Goal: Information Seeking & Learning: Learn about a topic

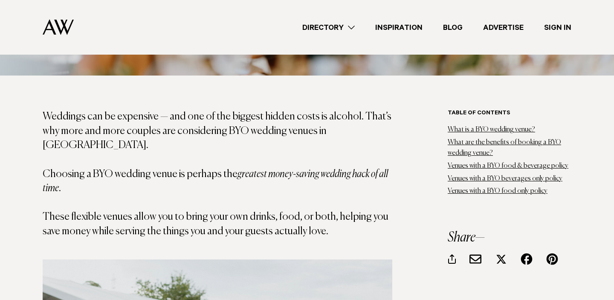
scroll to position [434, 0]
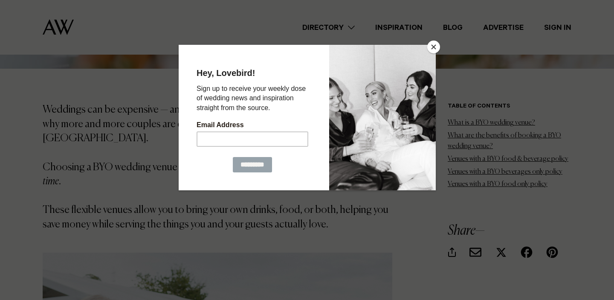
click at [435, 47] on button "Close" at bounding box center [434, 47] width 13 height 13
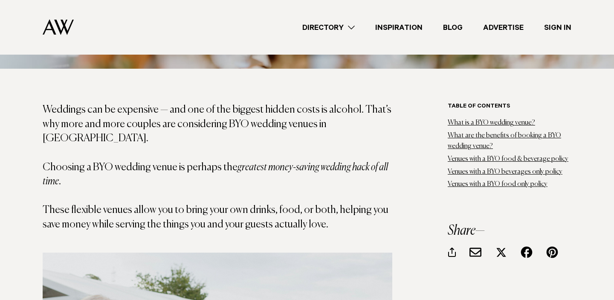
drag, startPoint x: 174, startPoint y: 107, endPoint x: 349, endPoint y: 173, distance: 187.6
click at [349, 171] on p "Weddings can be expensive — and one of the biggest hidden costs is alcohol. Tha…" at bounding box center [218, 167] width 350 height 129
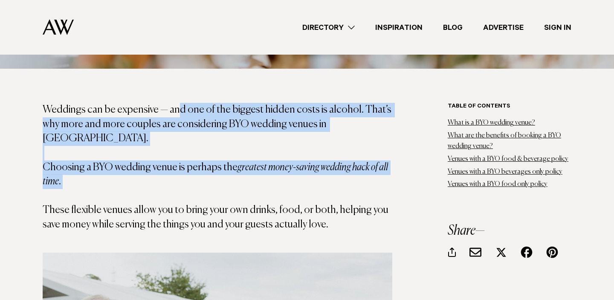
click at [349, 173] on p "Weddings can be expensive — and one of the biggest hidden costs is alcohol. Tha…" at bounding box center [218, 167] width 350 height 129
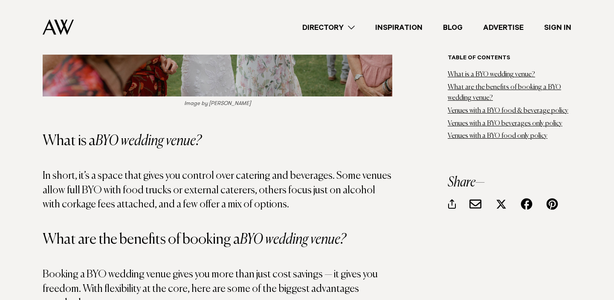
scroll to position [821, 0]
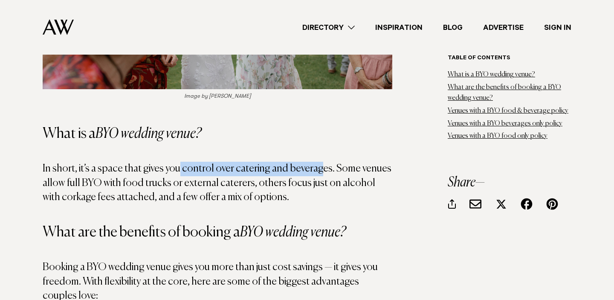
drag, startPoint x: 176, startPoint y: 155, endPoint x: 315, endPoint y: 151, distance: 139.2
click at [315, 162] on p "In short, it’s a space that gives you control over catering and beverages. Some…" at bounding box center [218, 183] width 350 height 43
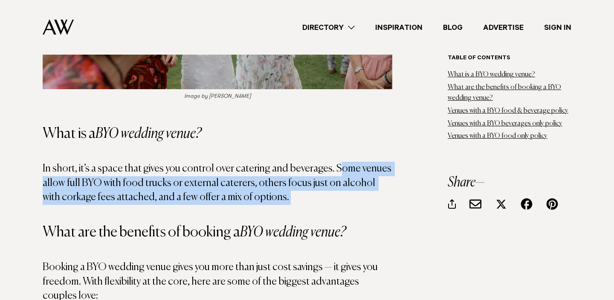
drag, startPoint x: 336, startPoint y: 152, endPoint x: 335, endPoint y: 190, distance: 38.0
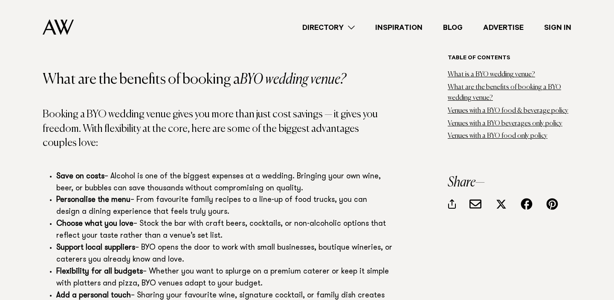
scroll to position [992, 0]
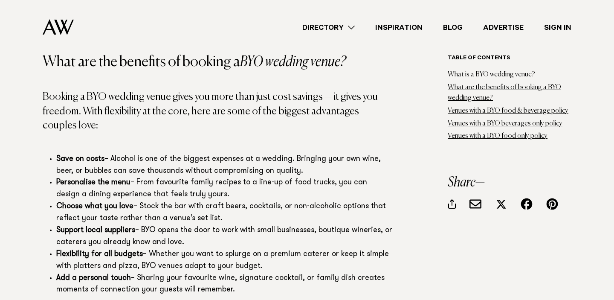
drag, startPoint x: 137, startPoint y: 166, endPoint x: 201, endPoint y: 176, distance: 64.9
click at [201, 177] on li "Personalise the menu – From favourite family recipes to a line-up of food truck…" at bounding box center [224, 189] width 336 height 24
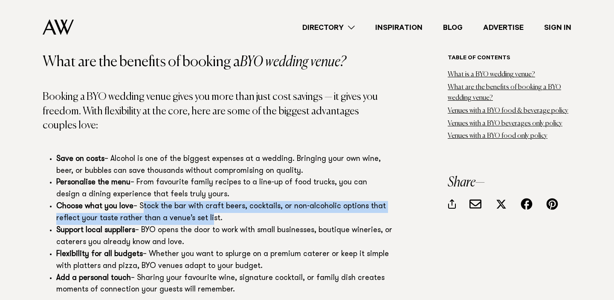
drag, startPoint x: 146, startPoint y: 189, endPoint x: 206, endPoint y: 202, distance: 61.6
click at [206, 202] on li "Choose what you love – Stock the bar with craft beers, cocktails, or non-alcoho…" at bounding box center [224, 213] width 336 height 24
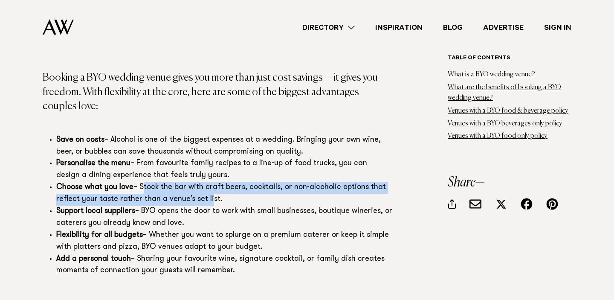
scroll to position [1013, 0]
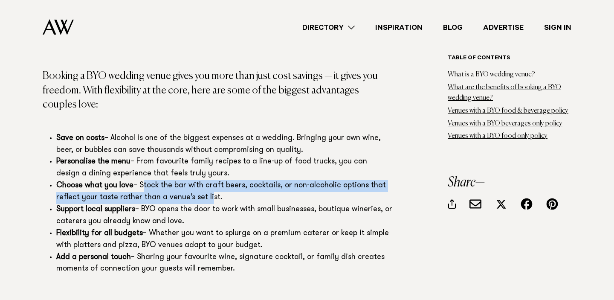
drag, startPoint x: 146, startPoint y: 212, endPoint x: 258, endPoint y: 224, distance: 112.8
click at [258, 228] on li "Flexibility for all budgets – Whether you want to splurge on a premium caterer …" at bounding box center [224, 240] width 336 height 24
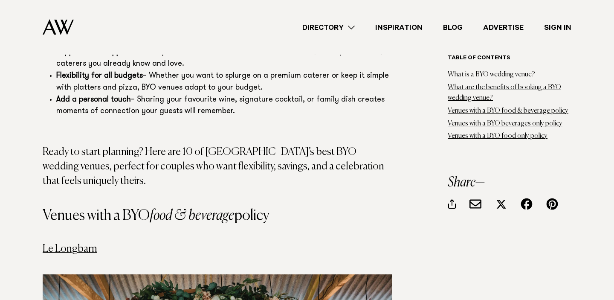
scroll to position [1171, 0]
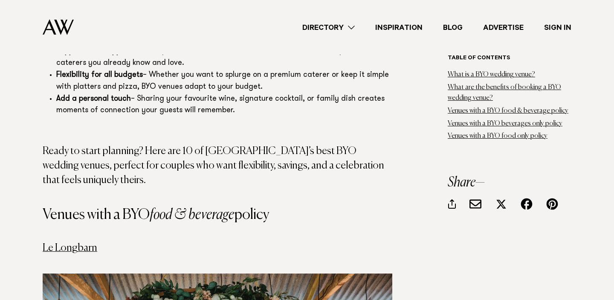
click at [84, 243] on link "Le Longbarn" at bounding box center [70, 248] width 55 height 10
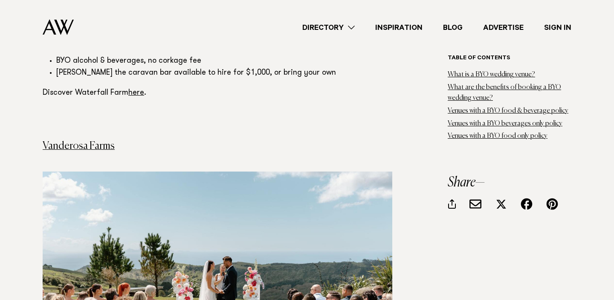
scroll to position [2184, 0]
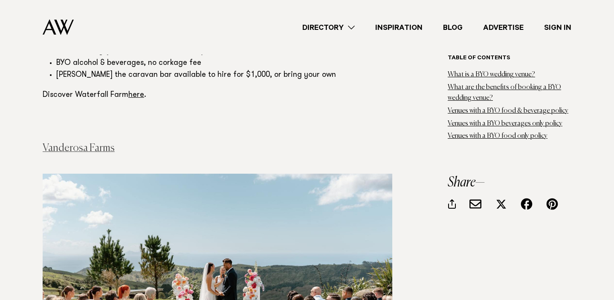
click at [96, 143] on link "Vanderosa Farms" at bounding box center [79, 148] width 72 height 10
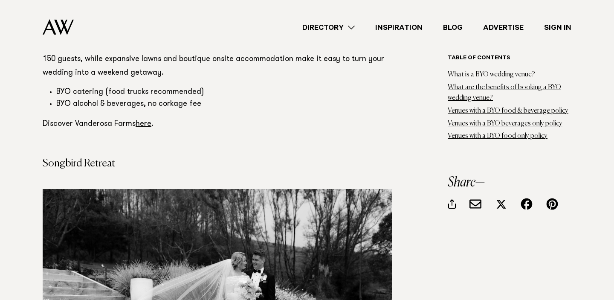
scroll to position [2583, 0]
click at [83, 158] on link "Songbird Retreat" at bounding box center [79, 163] width 73 height 10
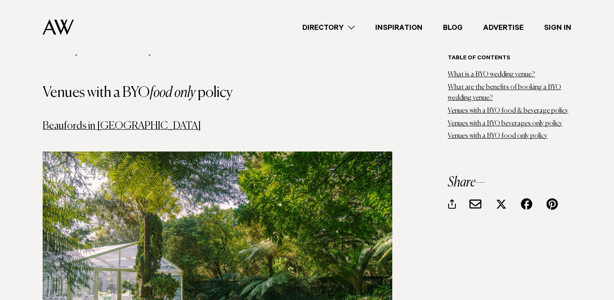
scroll to position [4348, 0]
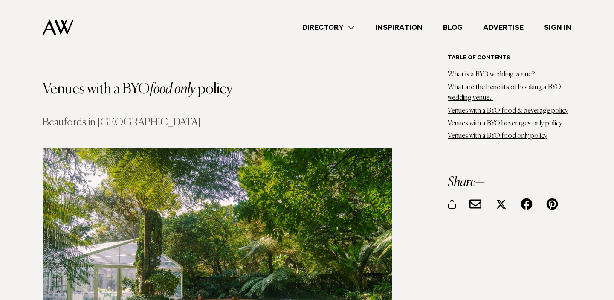
click at [99, 117] on link "Beaufords in [GEOGRAPHIC_DATA]" at bounding box center [122, 122] width 158 height 10
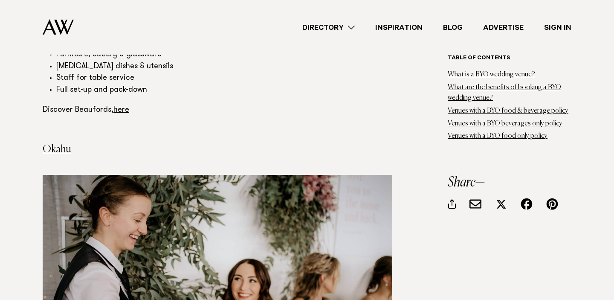
scroll to position [4809, 0]
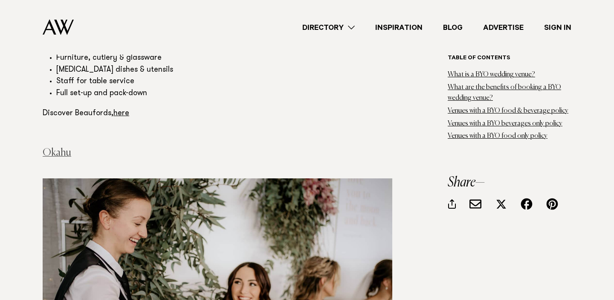
click at [65, 148] on link "Okahu" at bounding box center [57, 153] width 29 height 10
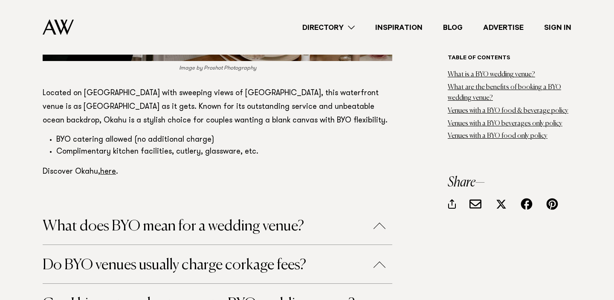
scroll to position [4840, 0]
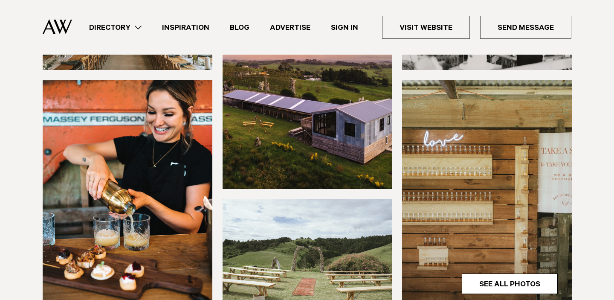
scroll to position [314, 0]
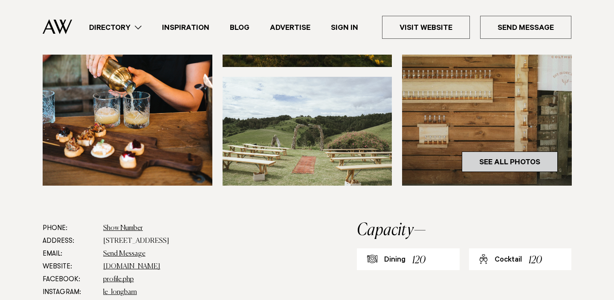
click at [526, 163] on link "See All Photos" at bounding box center [510, 161] width 96 height 20
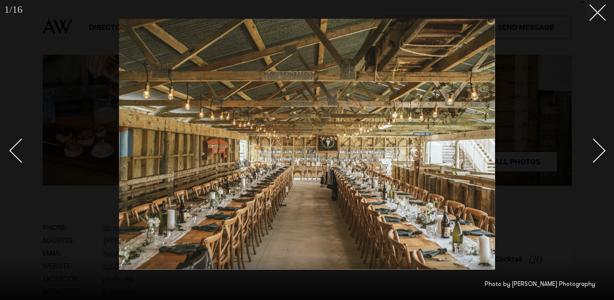
click at [593, 150] on div "Next slide" at bounding box center [594, 150] width 24 height 24
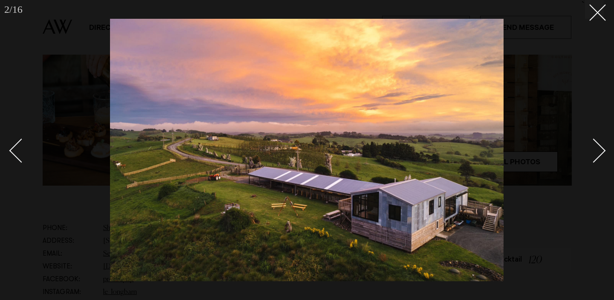
click at [593, 150] on div "Next slide" at bounding box center [594, 150] width 24 height 24
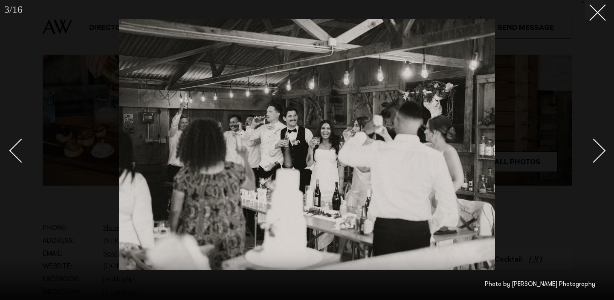
click at [593, 150] on div "Next slide" at bounding box center [594, 150] width 24 height 24
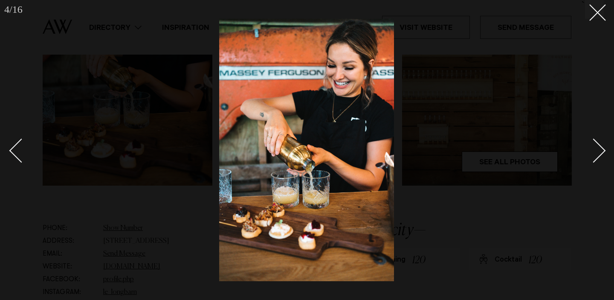
click at [593, 150] on div "Next slide" at bounding box center [594, 150] width 24 height 24
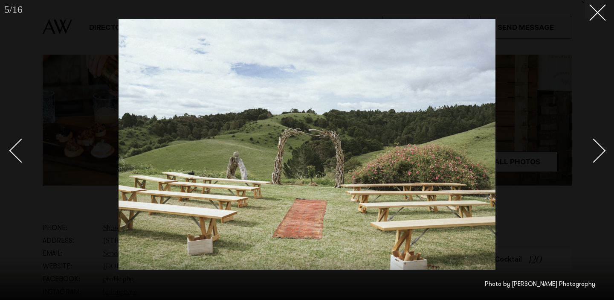
click at [593, 150] on div "Next slide" at bounding box center [594, 150] width 24 height 24
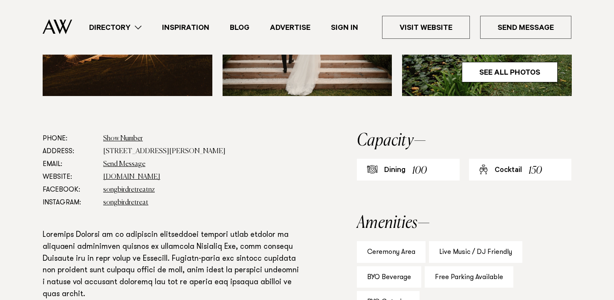
scroll to position [461, 0]
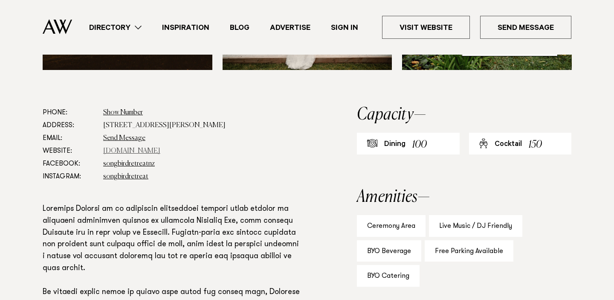
click at [142, 151] on link "[DOMAIN_NAME]" at bounding box center [131, 151] width 57 height 7
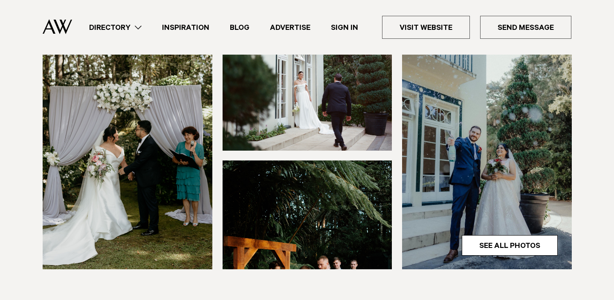
scroll to position [262, 0]
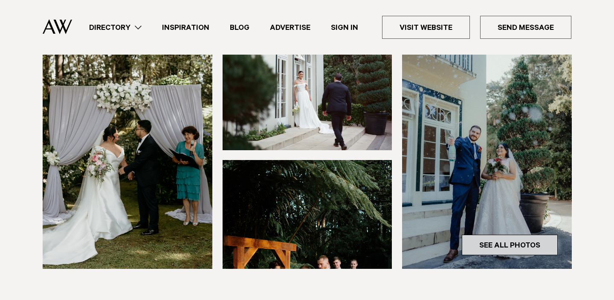
click at [515, 235] on link "See All Photos" at bounding box center [510, 245] width 96 height 20
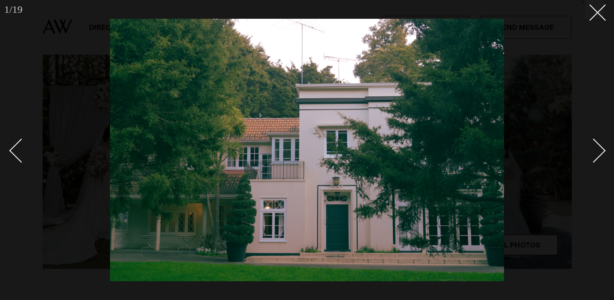
click at [593, 155] on div "Next slide" at bounding box center [594, 150] width 24 height 24
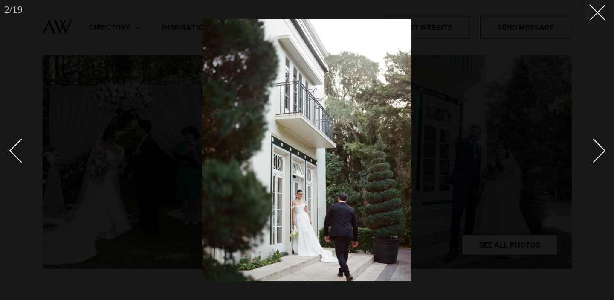
click at [593, 155] on div "Next slide" at bounding box center [594, 150] width 24 height 24
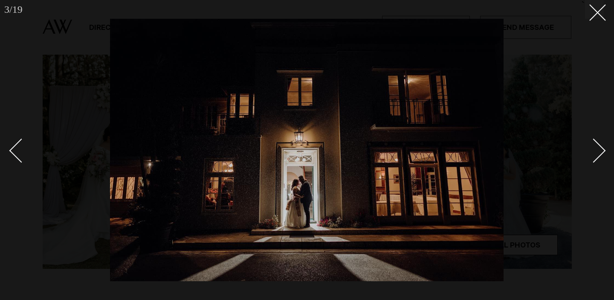
click at [593, 155] on div "Next slide" at bounding box center [594, 150] width 24 height 24
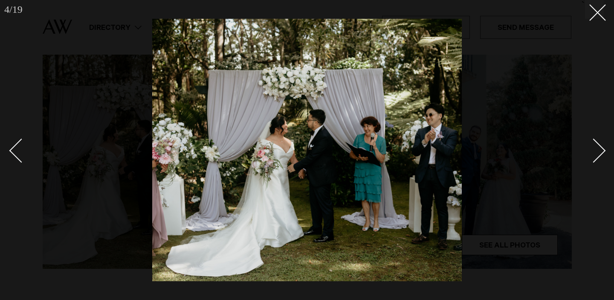
click at [593, 155] on div "Next slide" at bounding box center [594, 150] width 24 height 24
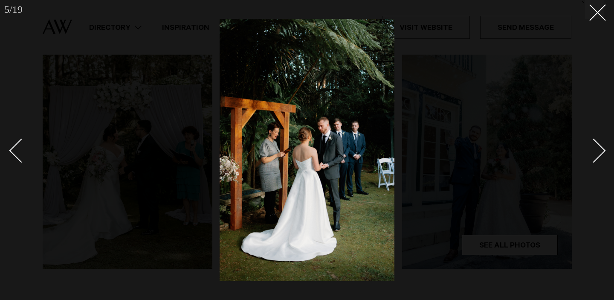
click at [593, 155] on div "Next slide" at bounding box center [594, 150] width 24 height 24
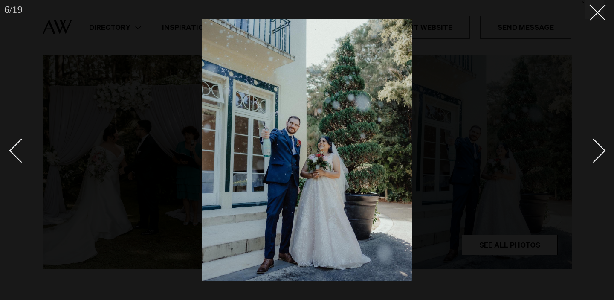
click at [593, 155] on div "Next slide" at bounding box center [594, 150] width 24 height 24
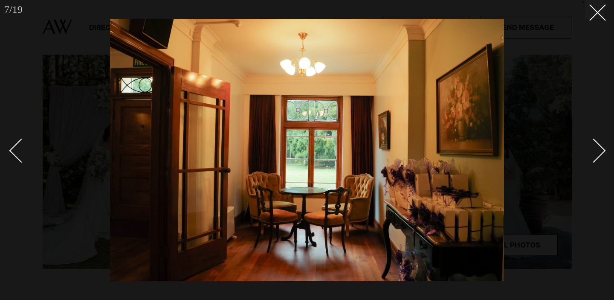
click at [593, 155] on div "Next slide" at bounding box center [594, 150] width 24 height 24
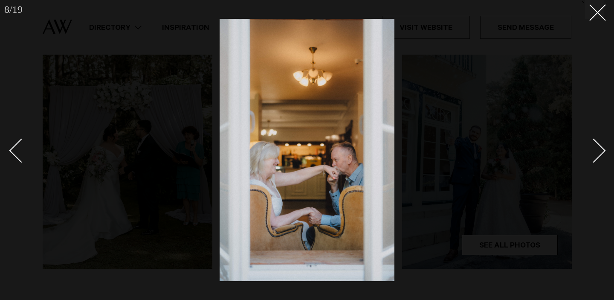
click at [593, 155] on div "Next slide" at bounding box center [594, 150] width 24 height 24
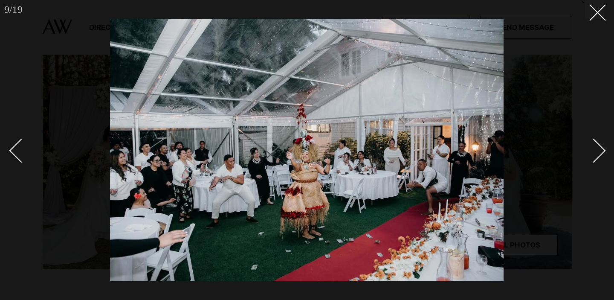
click at [593, 155] on div "Next slide" at bounding box center [594, 150] width 24 height 24
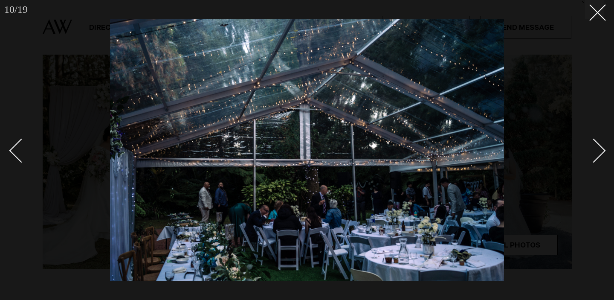
click at [602, 157] on link at bounding box center [589, 150] width 30 height 43
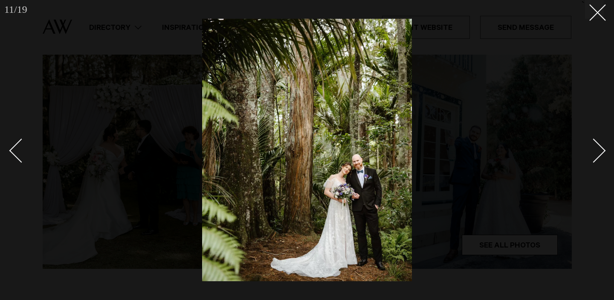
click at [602, 157] on link at bounding box center [589, 150] width 30 height 43
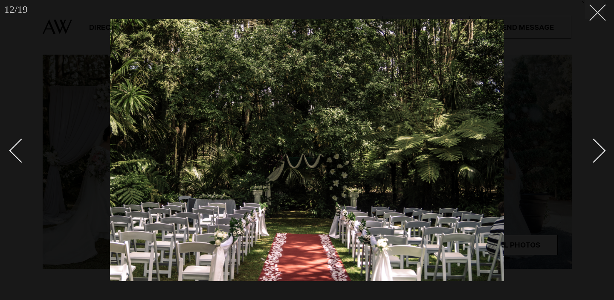
click at [594, 7] on icon at bounding box center [595, 9] width 10 height 10
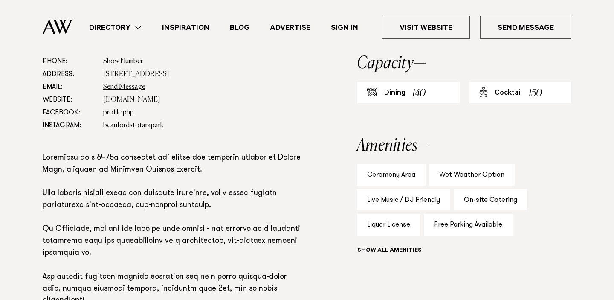
scroll to position [399, 0]
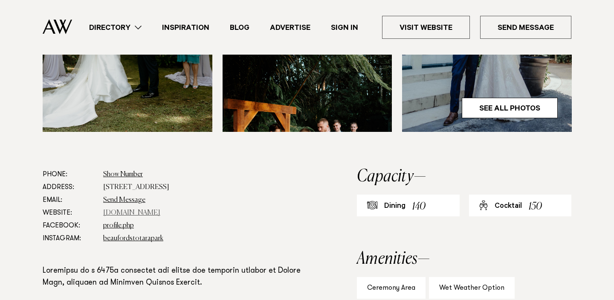
click at [150, 210] on link "www.beaufords.co.nz" at bounding box center [131, 213] width 57 height 7
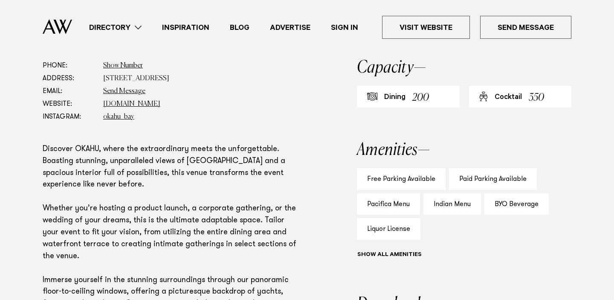
scroll to position [343, 0]
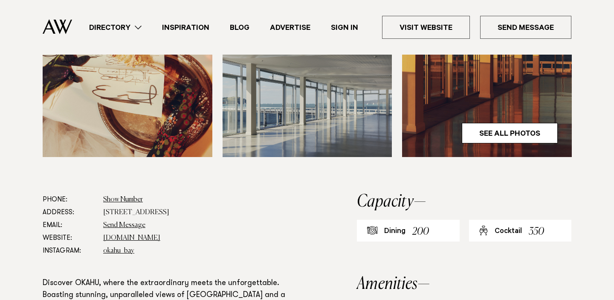
click at [545, 147] on img at bounding box center [487, 43] width 170 height 227
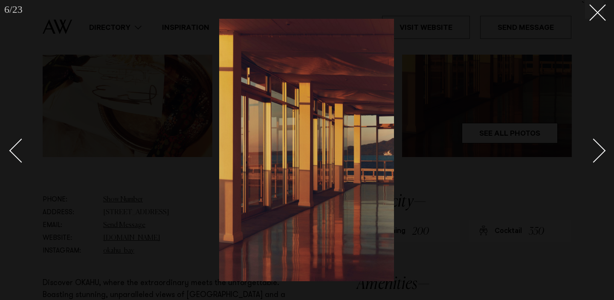
click at [597, 150] on div "Next slide" at bounding box center [594, 150] width 24 height 24
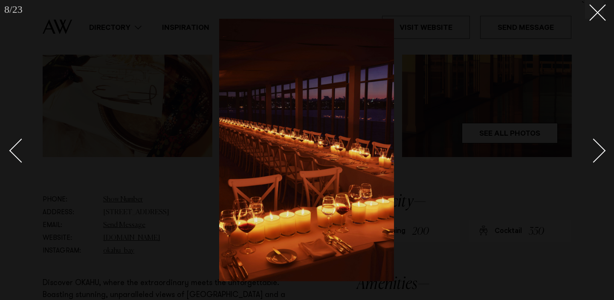
click at [597, 150] on div "Next slide" at bounding box center [594, 150] width 24 height 24
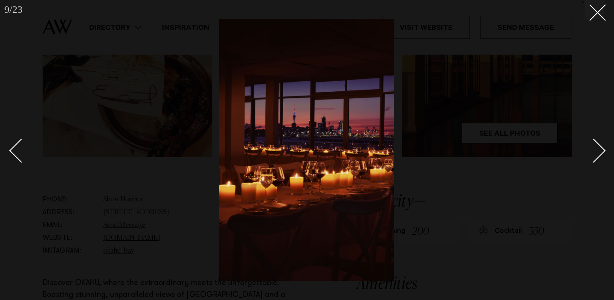
click at [597, 150] on div "Next slide" at bounding box center [594, 150] width 24 height 24
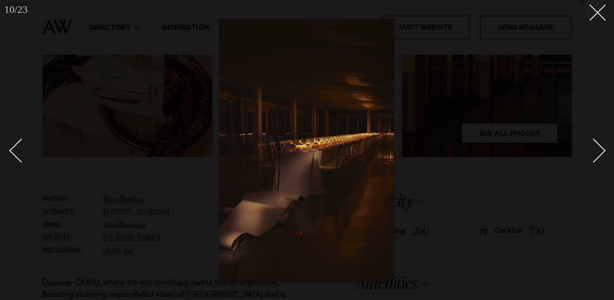
click at [597, 150] on div "Next slide" at bounding box center [594, 150] width 24 height 24
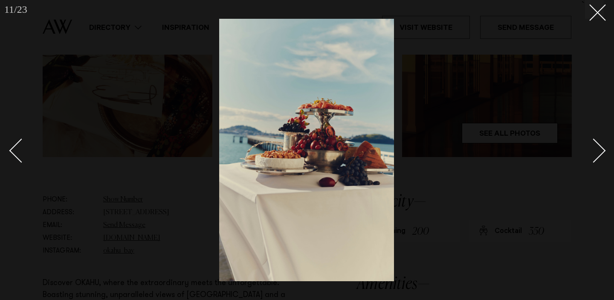
click at [597, 150] on div "Next slide" at bounding box center [594, 150] width 24 height 24
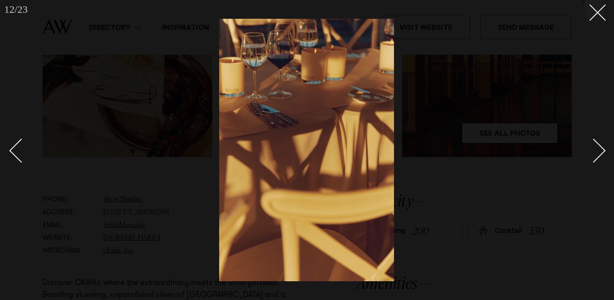
click at [597, 150] on div "Next slide" at bounding box center [594, 150] width 24 height 24
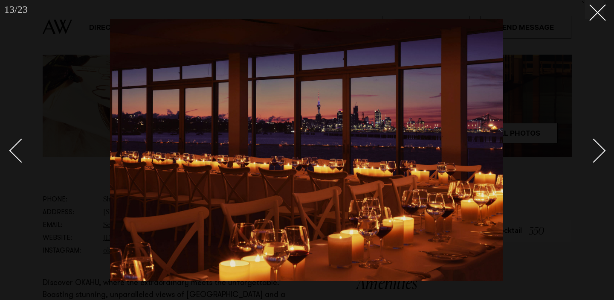
click at [597, 150] on div "Next slide" at bounding box center [594, 150] width 24 height 24
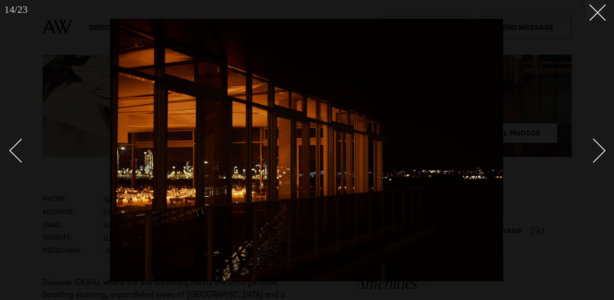
click at [597, 150] on div "Next slide" at bounding box center [594, 150] width 24 height 24
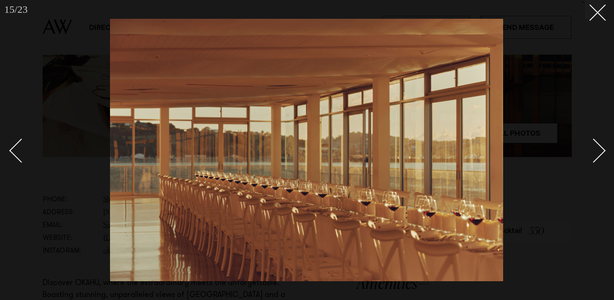
click at [597, 150] on div "Next slide" at bounding box center [594, 150] width 24 height 24
